Goal: Task Accomplishment & Management: Use online tool/utility

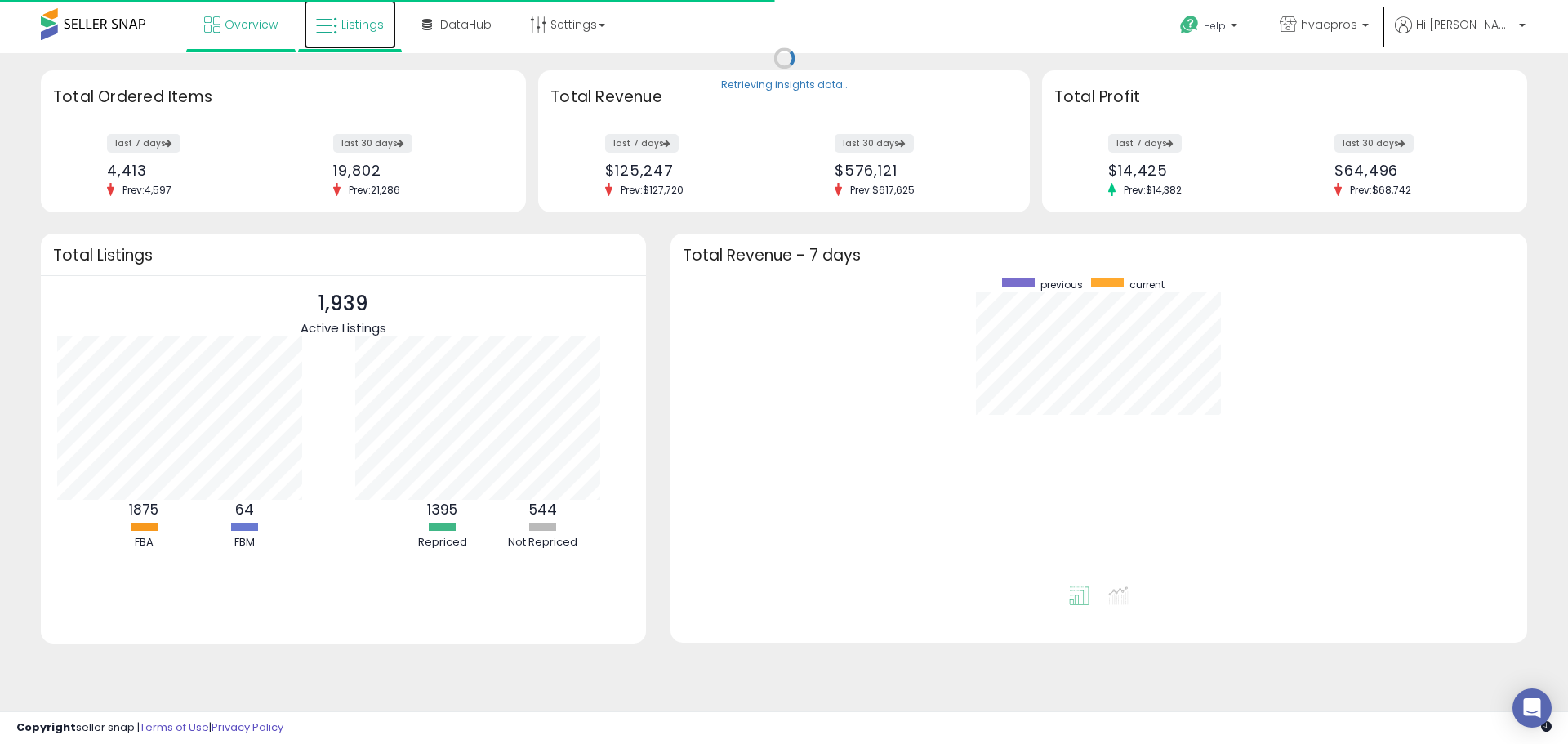
click at [344, 27] on span "Listings" at bounding box center [362, 25] width 43 height 16
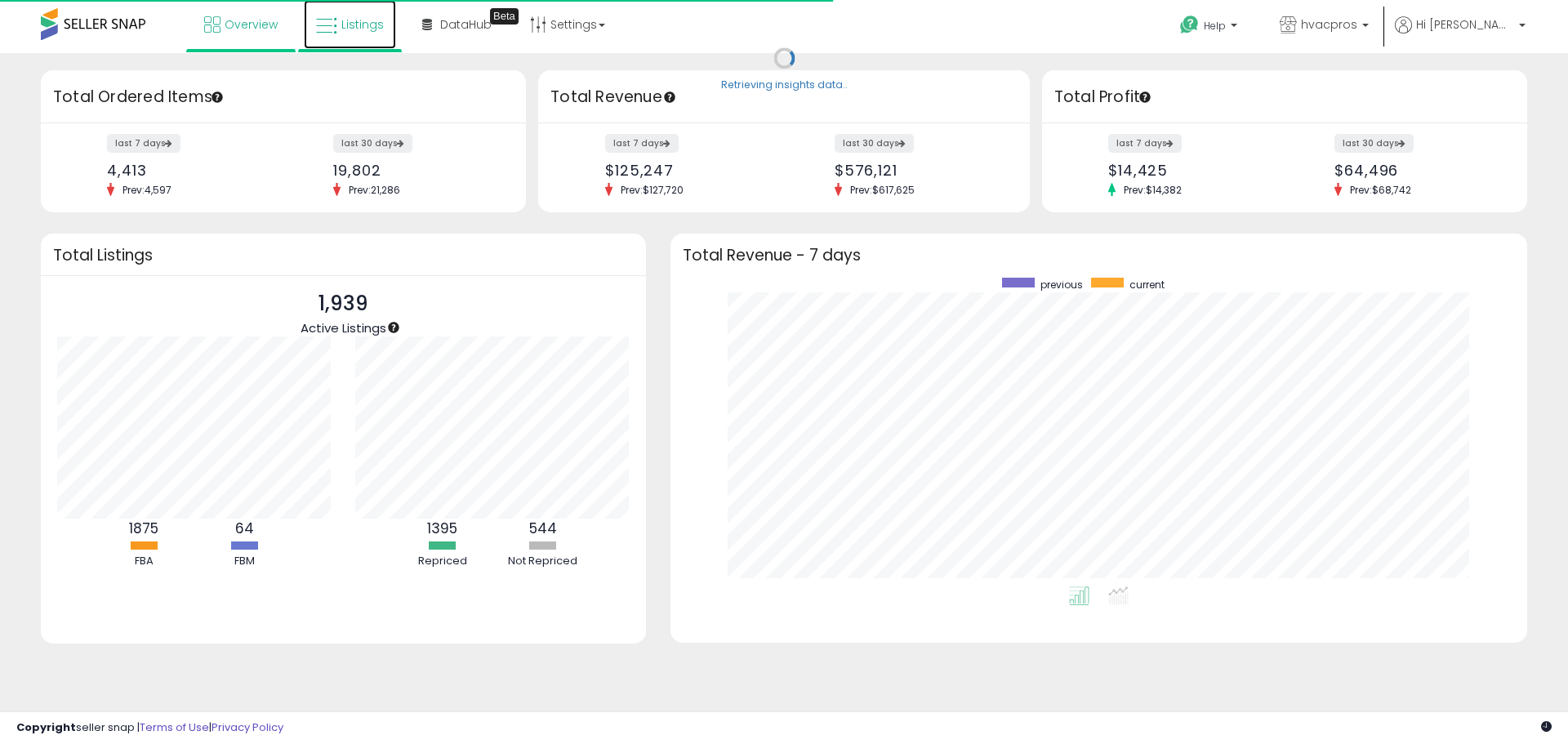
scroll to position [308, 824]
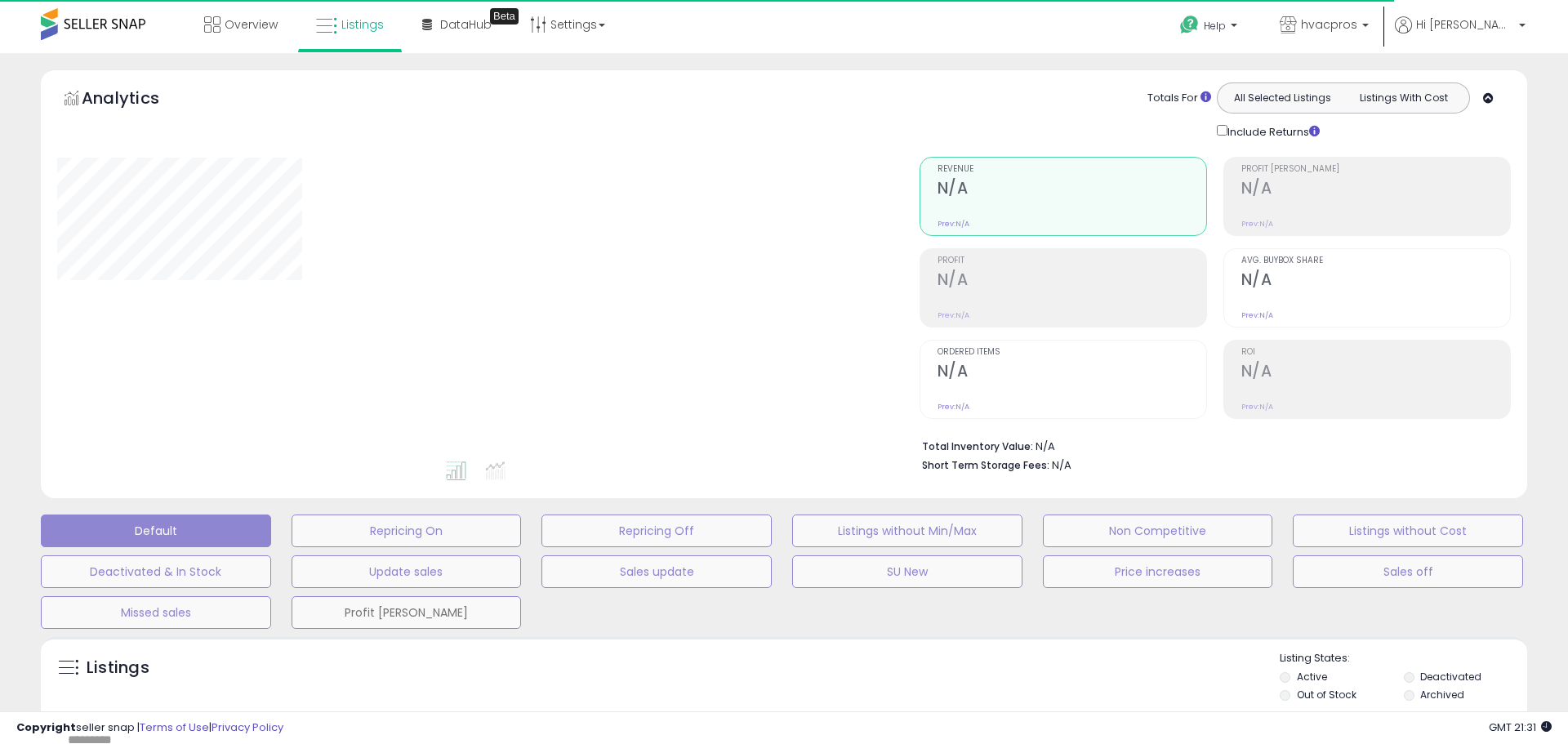
click at [379, 618] on button "Profit Margin" at bounding box center [407, 612] width 231 height 33
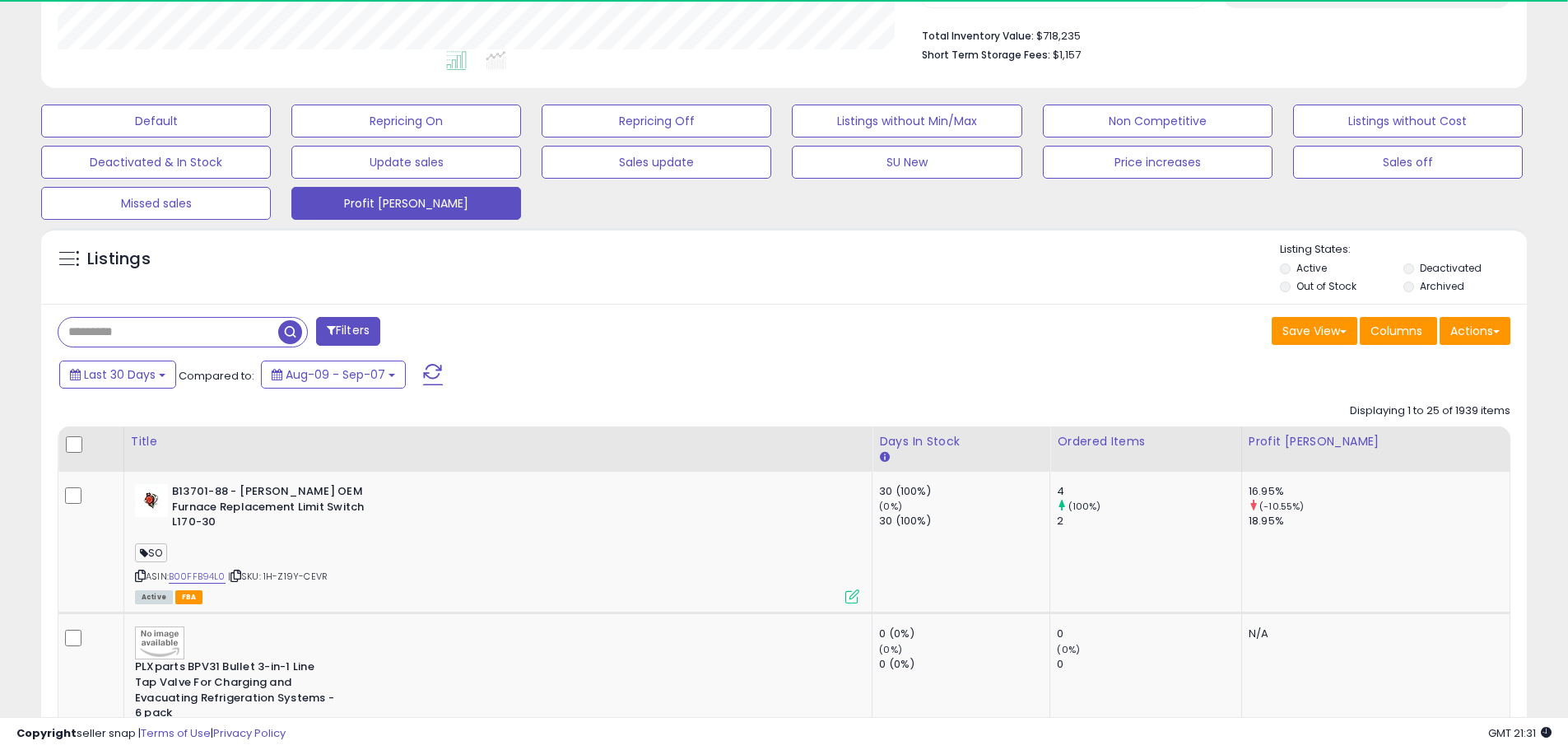
scroll to position [412, 0]
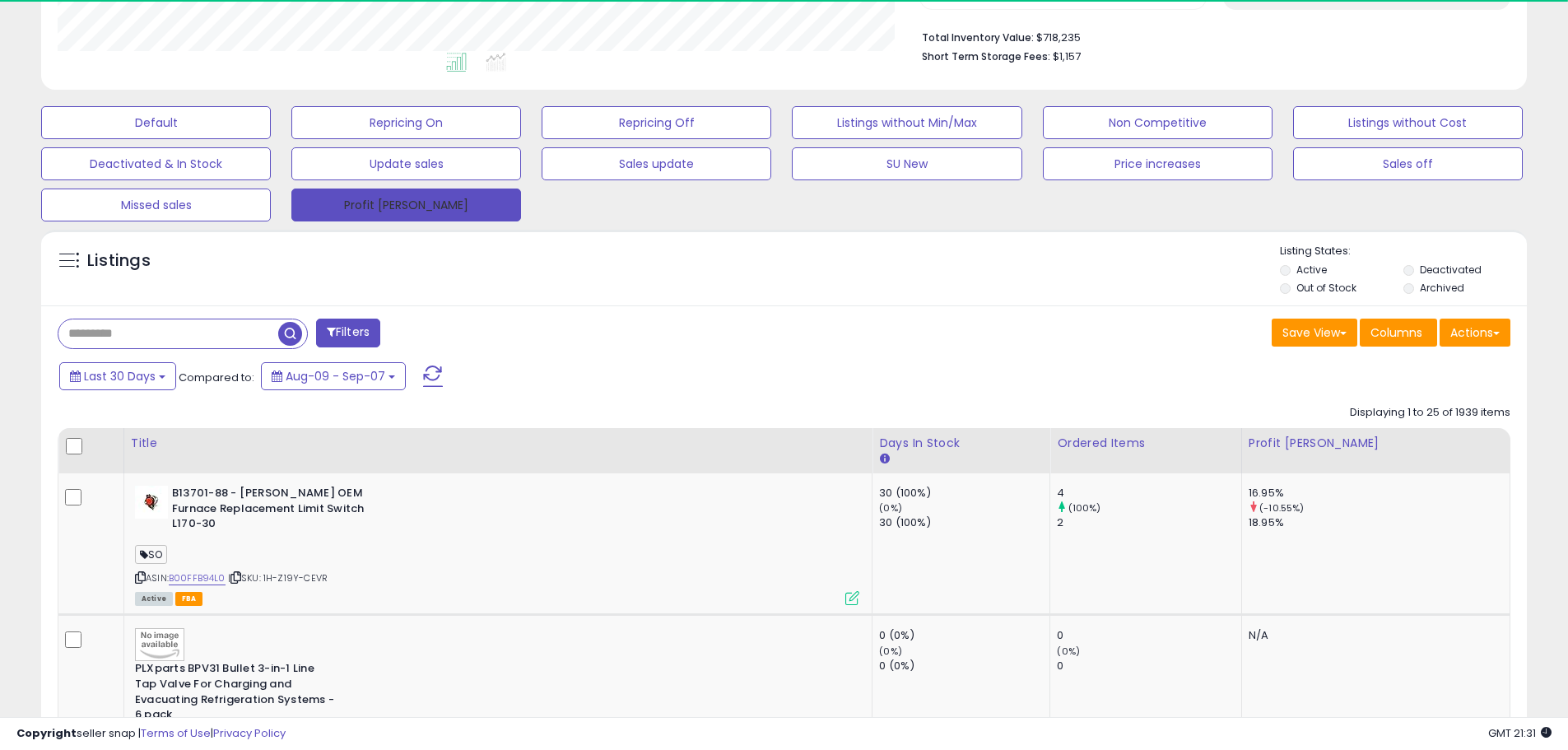
click at [452, 198] on button "Profit Margin" at bounding box center [406, 205] width 230 height 33
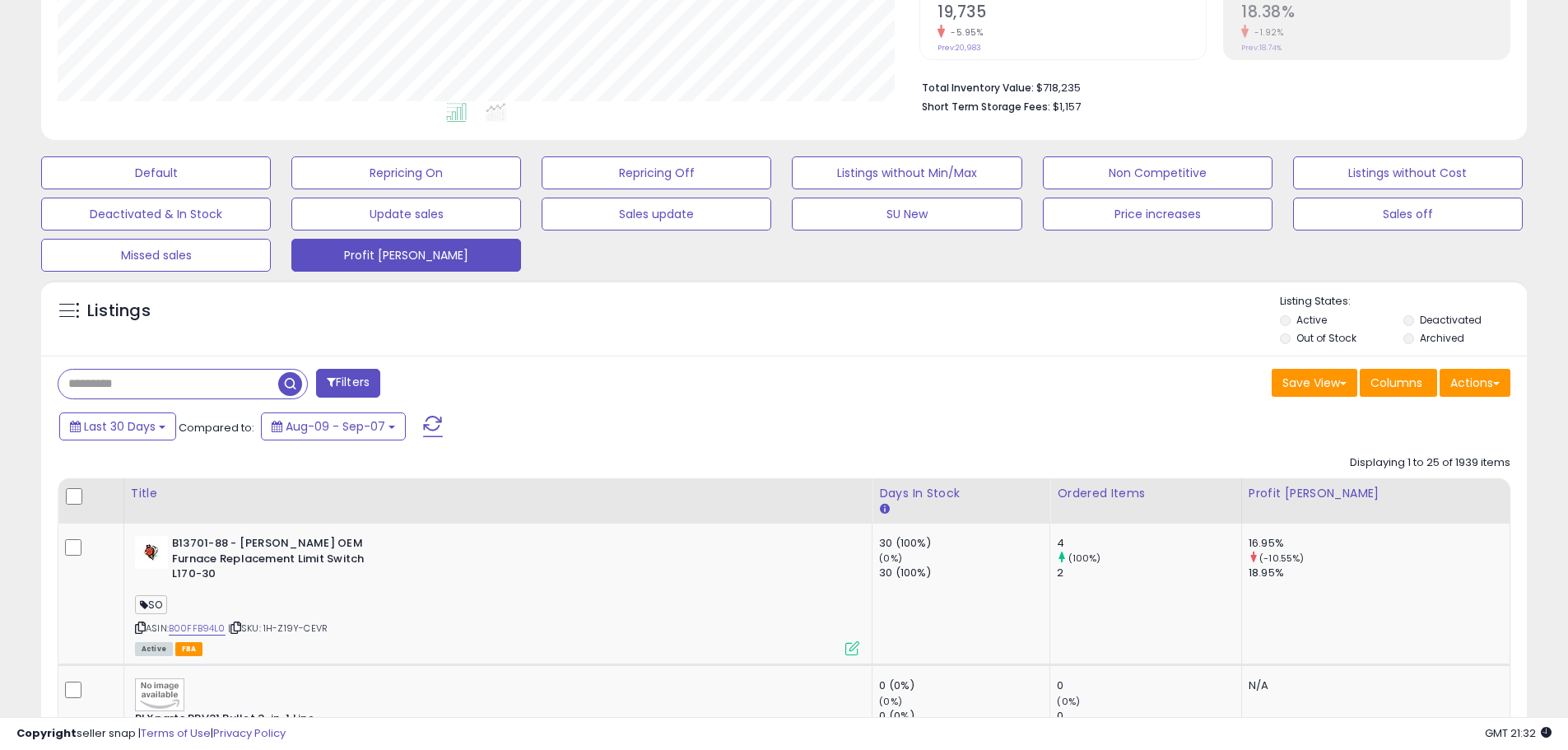
scroll to position [337, 861]
